Goal: Information Seeking & Learning: Learn about a topic

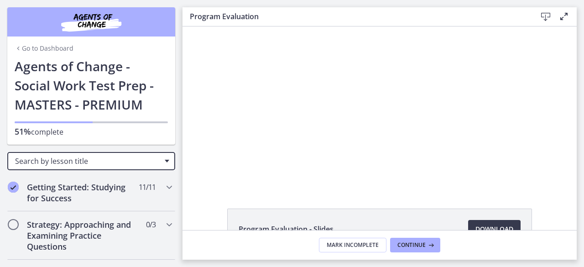
click at [84, 161] on span "Search by lesson title" at bounding box center [87, 161] width 145 height 10
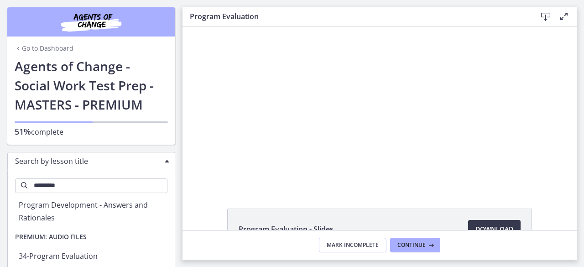
scroll to position [64, 0]
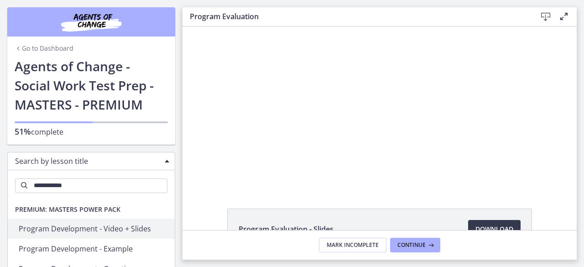
type input "**********"
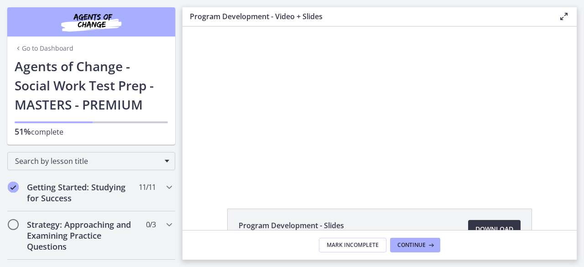
click at [479, 224] on span "Download Opens in a new window" at bounding box center [494, 229] width 38 height 11
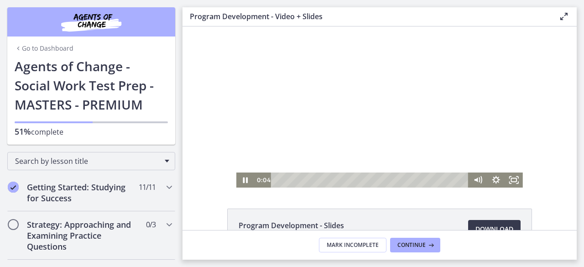
click at [301, 121] on div at bounding box center [379, 106] width 287 height 161
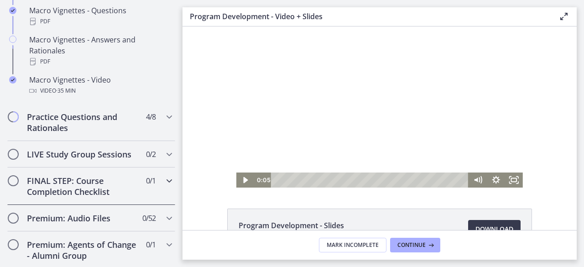
scroll to position [991, 0]
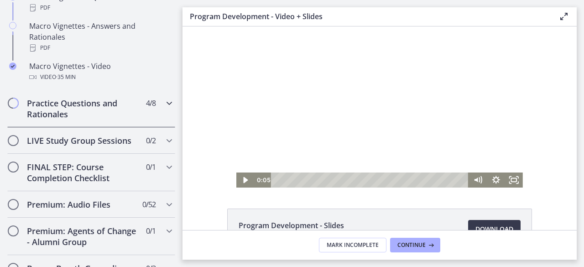
click at [90, 118] on h2 "Practice Questions and Rationales" at bounding box center [82, 109] width 111 height 22
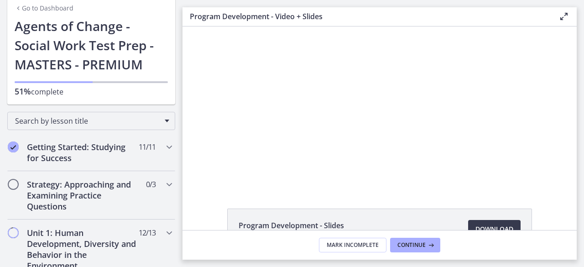
scroll to position [0, 0]
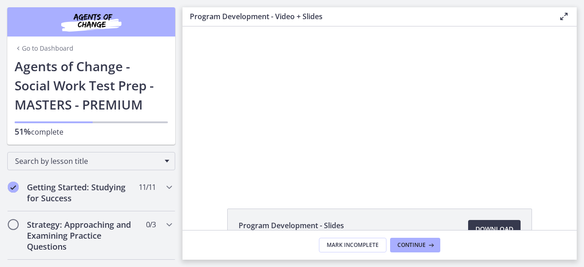
click at [52, 52] on link "Go to Dashboard" at bounding box center [44, 48] width 59 height 9
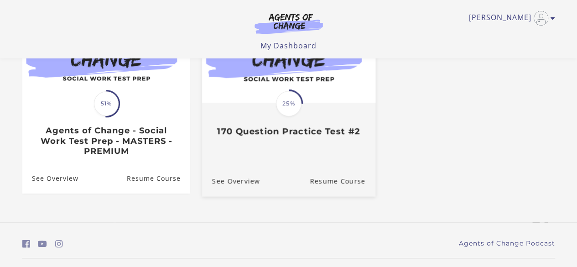
click at [306, 110] on div "Translation missing: en.liquid.partials.dashboard_course_card.progress_descript…" at bounding box center [288, 120] width 173 height 33
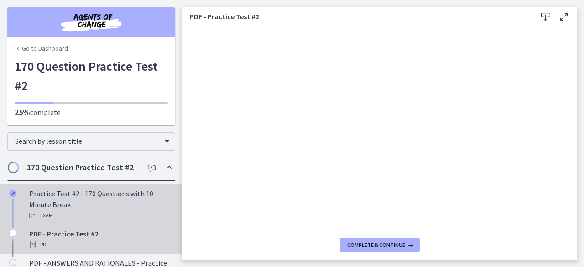
scroll to position [63, 0]
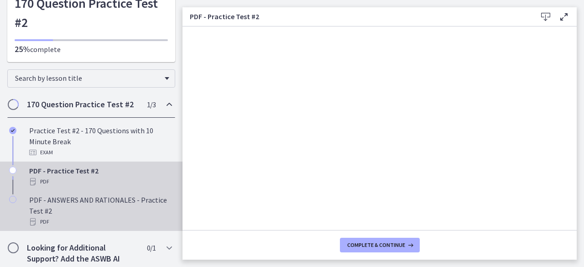
click at [143, 196] on div "PDF - ANSWERS AND RATIONALES - Practice Test #2 PDF" at bounding box center [100, 210] width 142 height 33
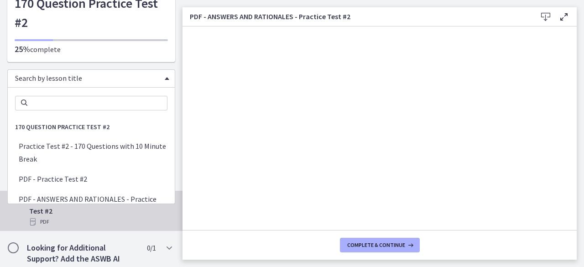
click at [113, 78] on span "Search by lesson title" at bounding box center [87, 77] width 145 height 9
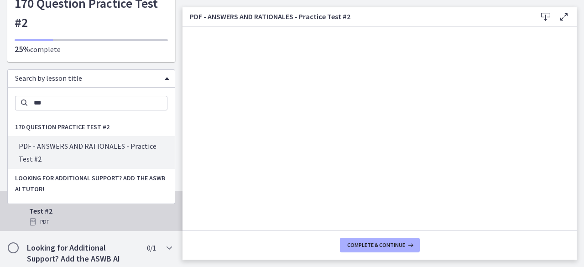
type input "****"
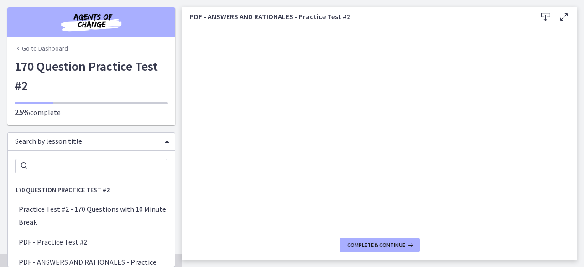
click at [104, 137] on span "Search by lesson title" at bounding box center [87, 140] width 145 height 9
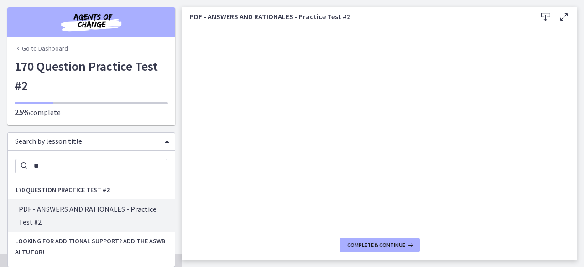
type input "*"
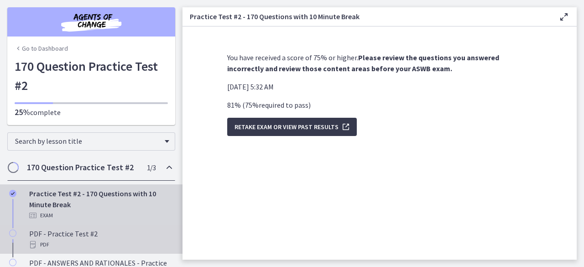
click at [146, 236] on div "PDF - Practice Test #2 PDF" at bounding box center [100, 239] width 142 height 22
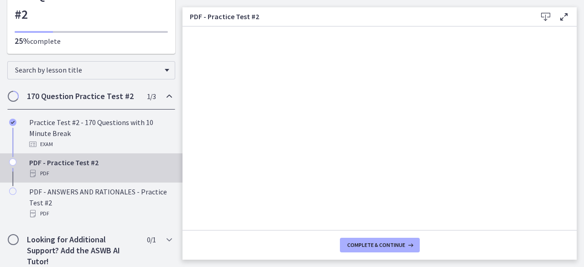
scroll to position [71, 0]
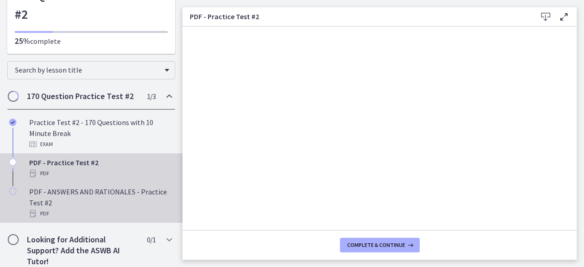
click at [80, 192] on div "PDF - ANSWERS AND RATIONALES - Practice Test #2 PDF" at bounding box center [100, 202] width 142 height 33
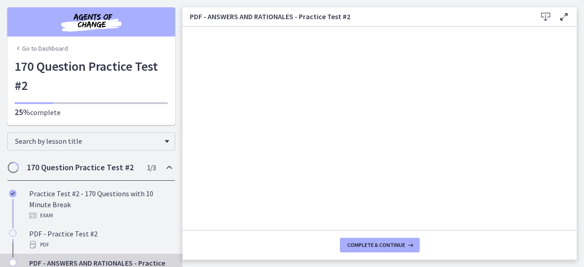
click at [59, 46] on link "Go to Dashboard" at bounding box center [41, 48] width 53 height 9
